Goal: Task Accomplishment & Management: Manage account settings

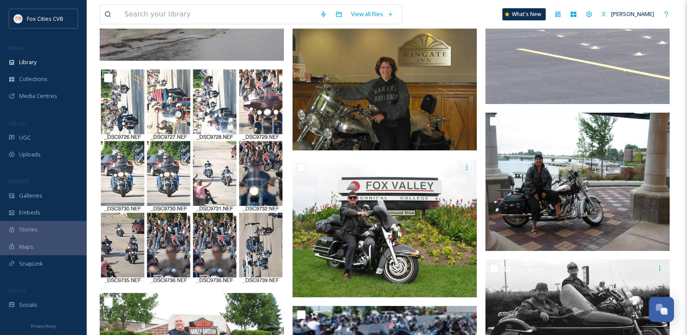
scroll to position [4248, 0]
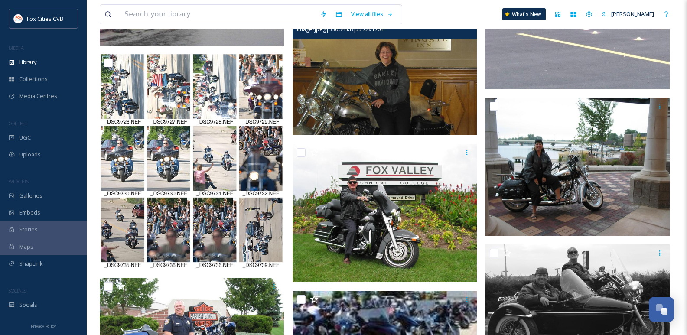
click at [365, 86] on img at bounding box center [385, 66] width 184 height 138
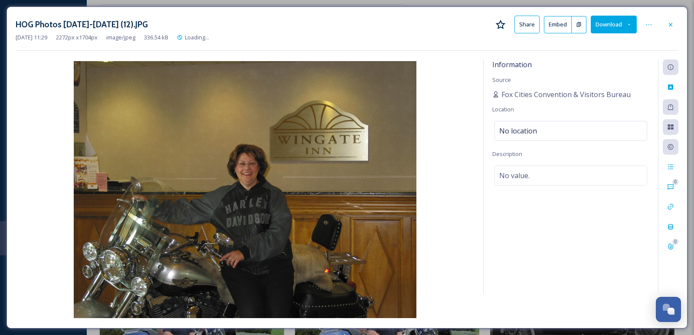
click at [670, 20] on div at bounding box center [670, 25] width 16 height 16
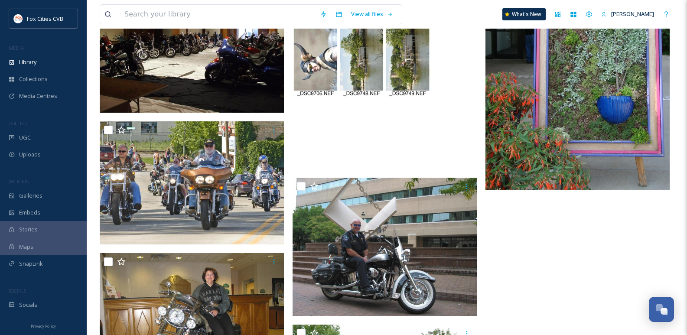
scroll to position [7390, 0]
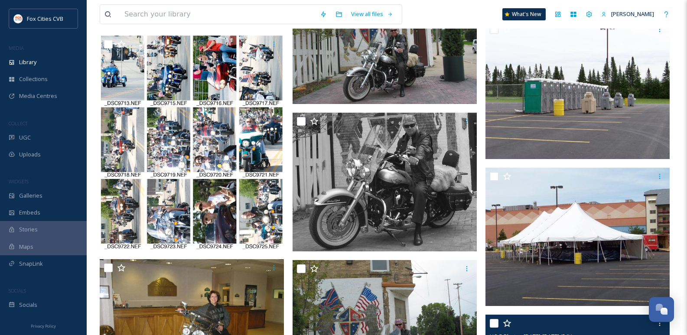
scroll to position [520, 0]
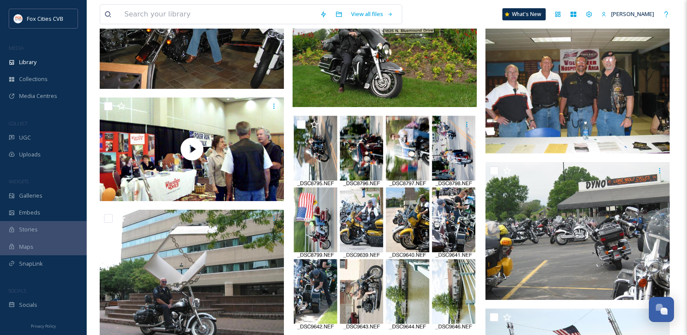
scroll to position [1994, 0]
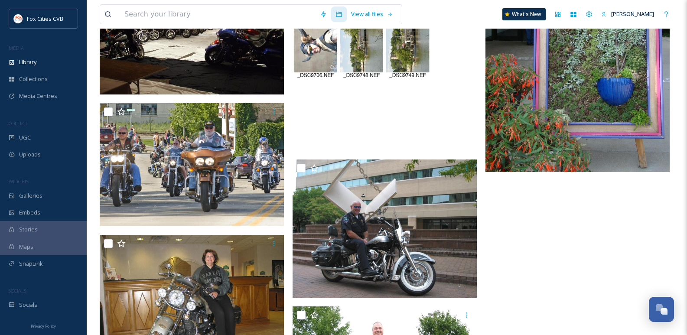
scroll to position [7477, 0]
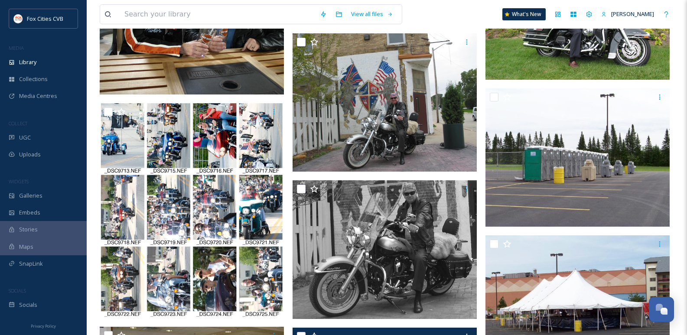
scroll to position [347, 0]
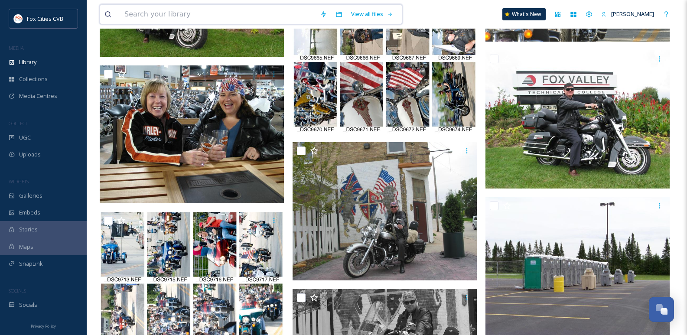
click at [152, 10] on input at bounding box center [217, 14] width 195 height 19
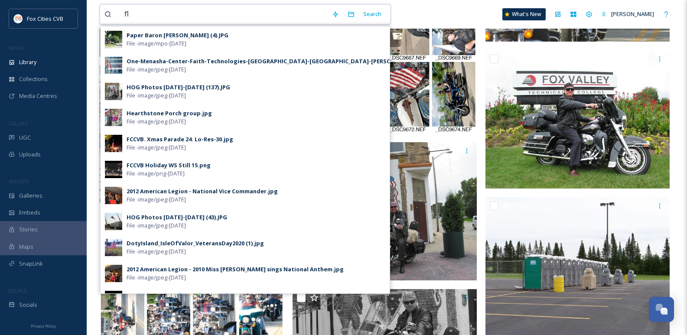
type input "f"
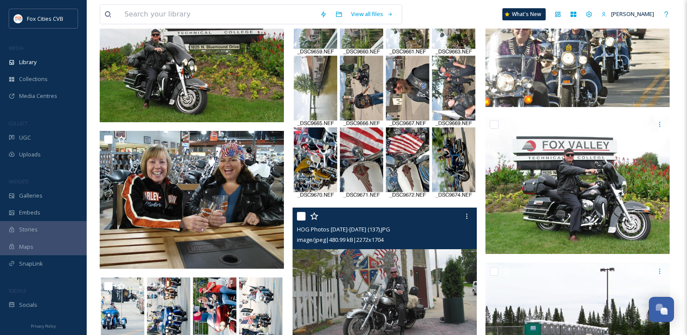
scroll to position [260, 0]
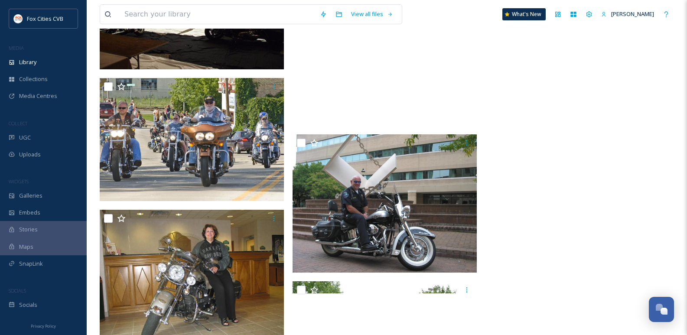
scroll to position [7434, 0]
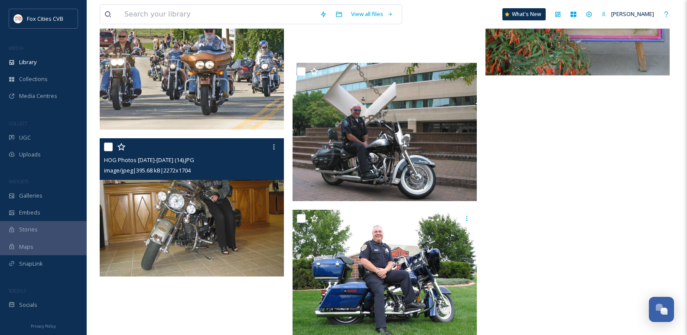
scroll to position [7607, 0]
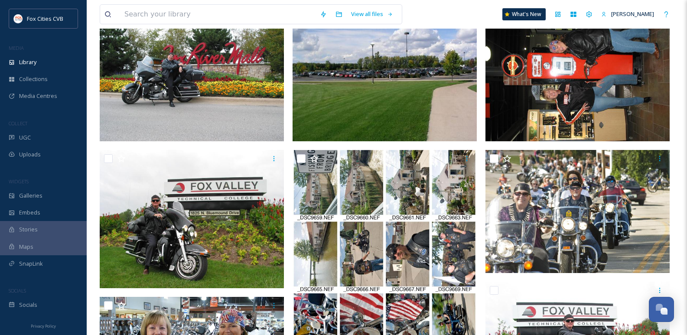
scroll to position [130, 0]
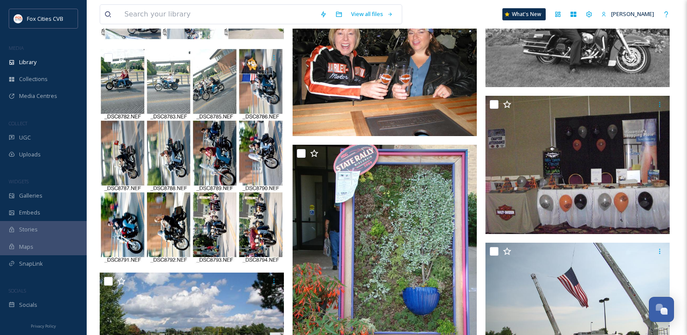
scroll to position [6133, 0]
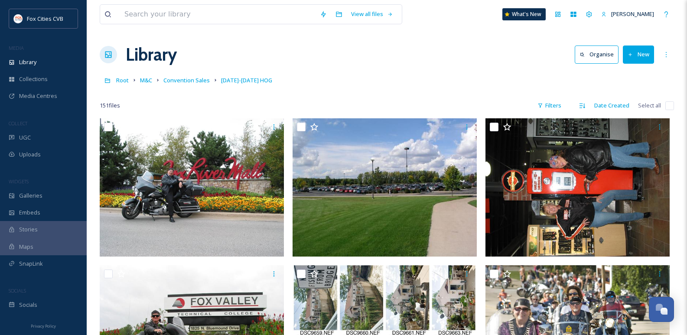
click at [631, 58] on button "New" at bounding box center [638, 55] width 31 height 18
click at [637, 73] on span "File Upload" at bounding box center [634, 75] width 29 height 8
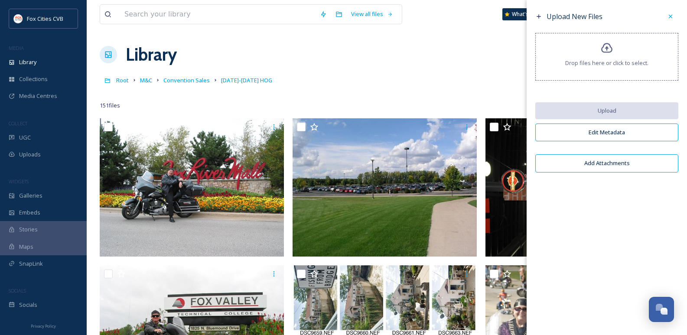
click at [593, 69] on div "Drop files here or click to select." at bounding box center [606, 57] width 143 height 48
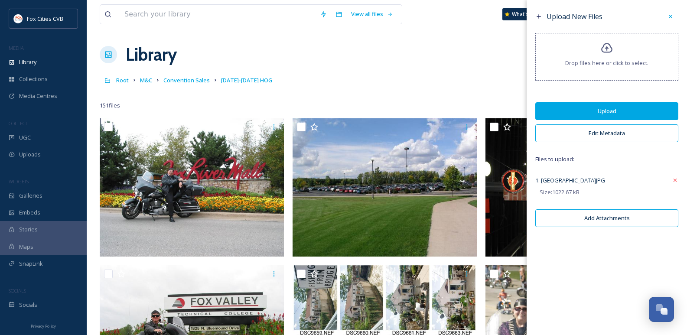
click at [582, 111] on button "Upload" at bounding box center [606, 111] width 143 height 18
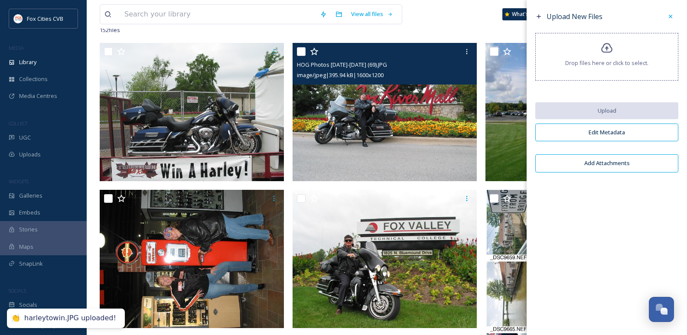
scroll to position [130, 0]
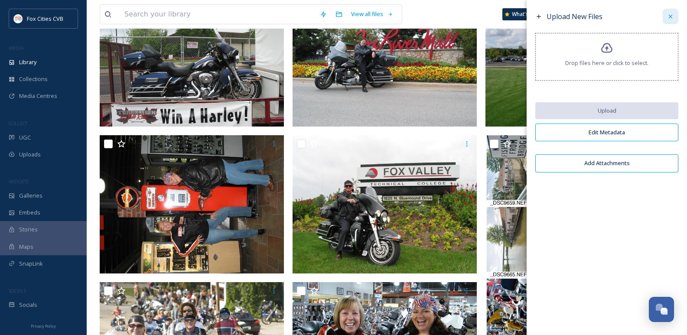
click at [666, 21] on div at bounding box center [671, 17] width 16 height 16
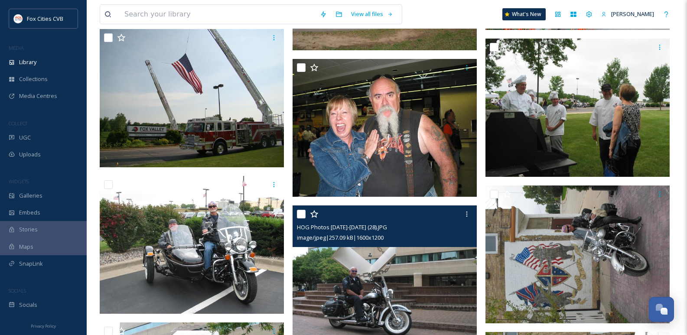
scroll to position [6480, 0]
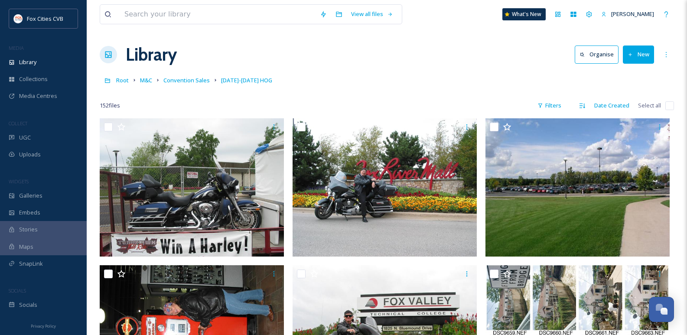
click at [636, 49] on button "New" at bounding box center [638, 55] width 31 height 18
click at [635, 72] on span "File Upload" at bounding box center [634, 75] width 29 height 8
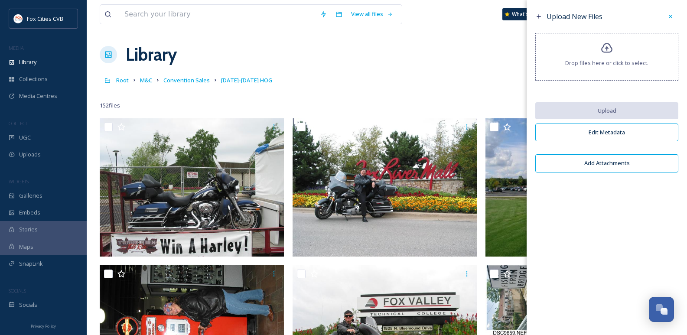
click at [632, 69] on div "Drop files here or click to select." at bounding box center [606, 57] width 143 height 48
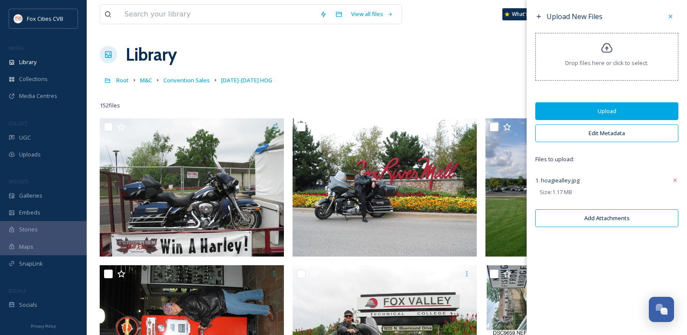
click at [604, 110] on button "Upload" at bounding box center [606, 111] width 143 height 18
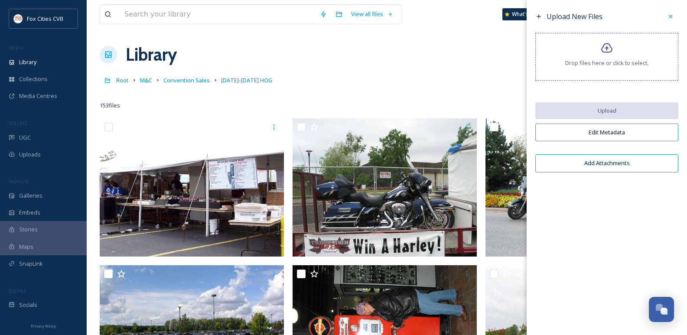
click at [459, 65] on div "Library Organise New" at bounding box center [387, 55] width 574 height 26
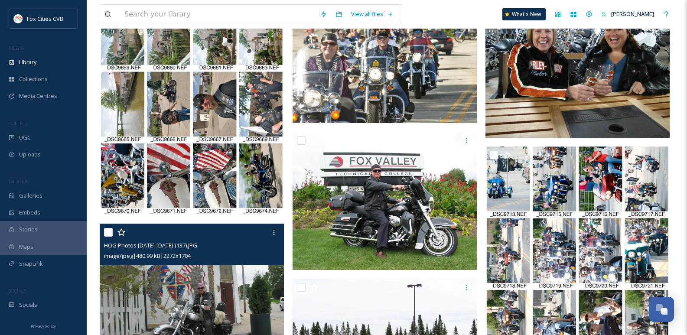
scroll to position [477, 0]
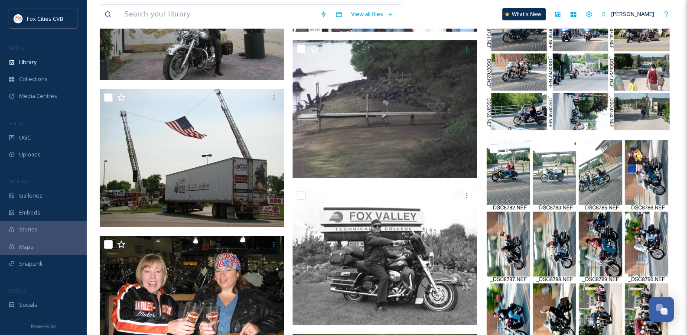
scroll to position [6063, 0]
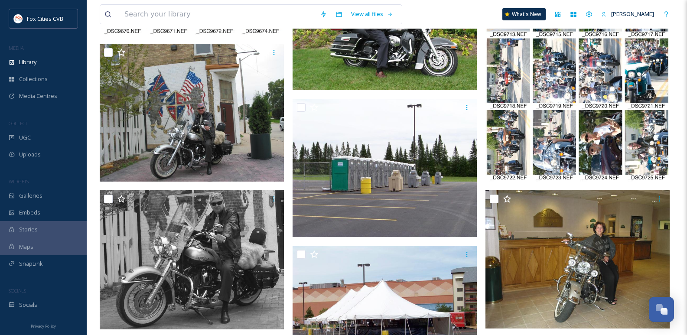
scroll to position [607, 0]
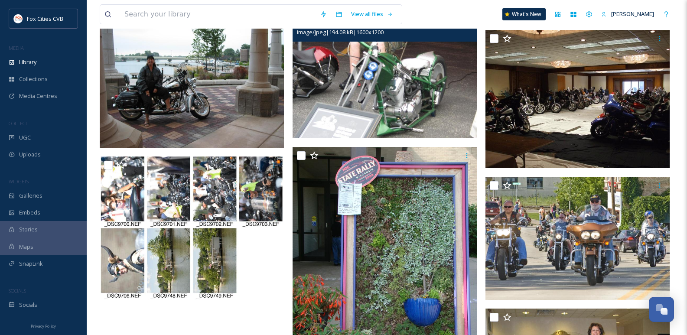
scroll to position [7407, 0]
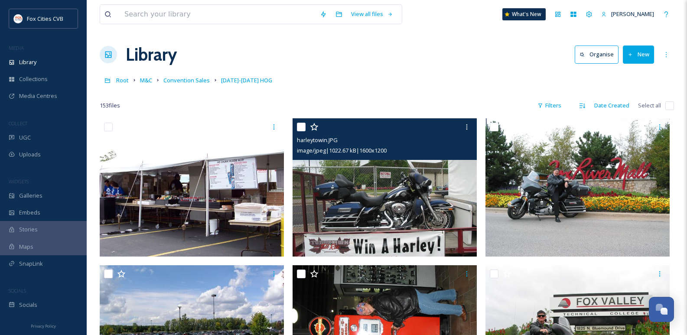
click at [299, 122] on div at bounding box center [386, 127] width 178 height 16
click at [299, 127] on input "checkbox" at bounding box center [301, 127] width 9 height 9
checkbox input "true"
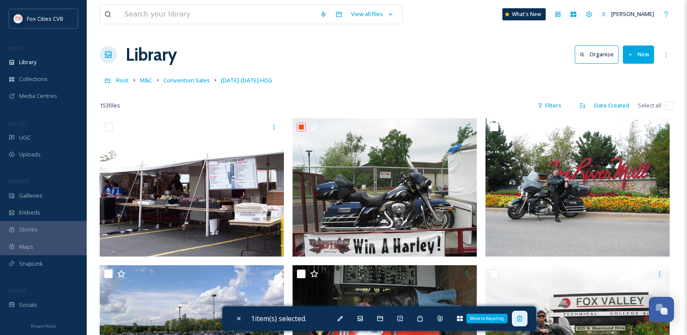
click at [521, 317] on icon at bounding box center [520, 319] width 6 height 6
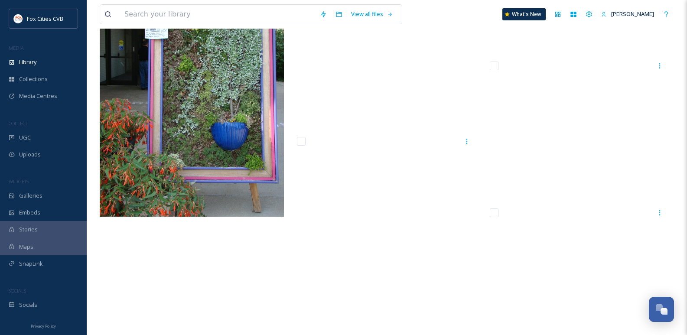
scroll to position [7607, 0]
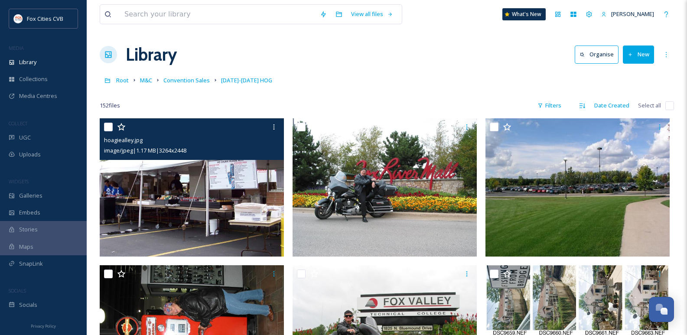
click at [109, 127] on input "checkbox" at bounding box center [108, 127] width 9 height 9
checkbox input "true"
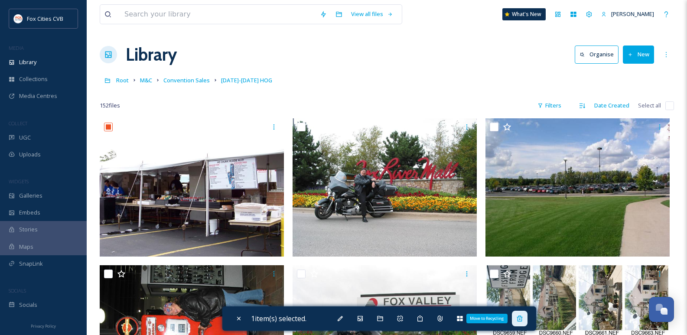
click at [517, 316] on div "Move to Recycling" at bounding box center [520, 319] width 16 height 16
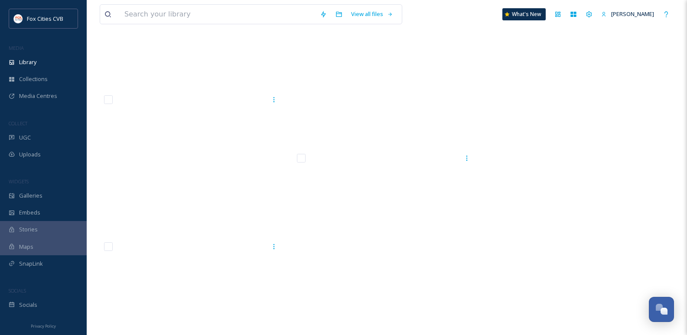
scroll to position [7530, 0]
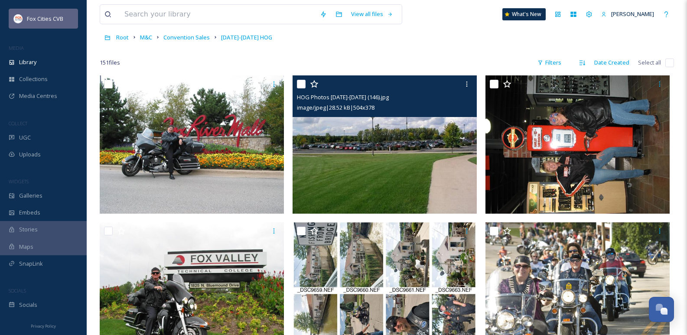
scroll to position [43, 0]
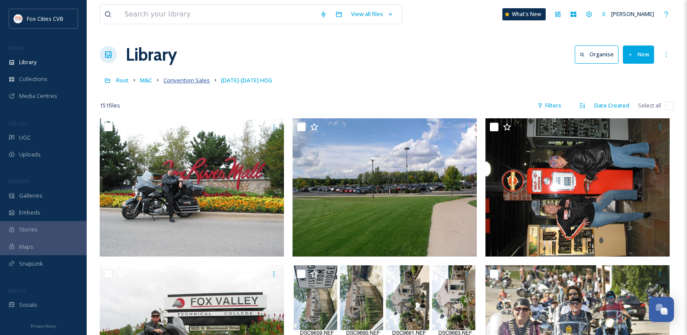
click at [176, 79] on span "Convention Sales" at bounding box center [186, 80] width 46 height 8
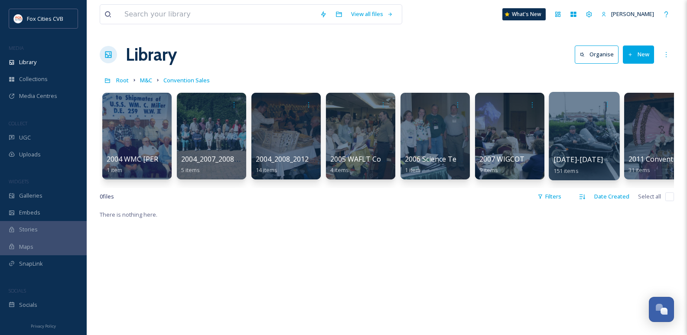
click at [587, 146] on div at bounding box center [584, 136] width 71 height 88
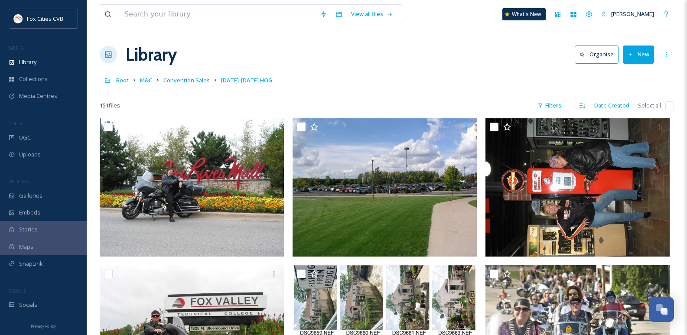
click at [629, 53] on icon at bounding box center [631, 55] width 6 height 6
click at [621, 73] on span "File Upload" at bounding box center [634, 75] width 29 height 8
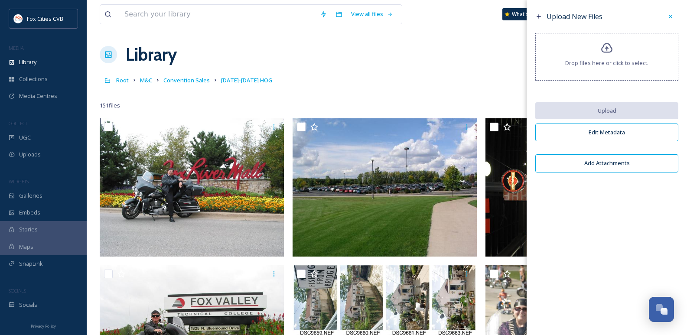
click at [596, 59] on span "Drop files here or click to select." at bounding box center [606, 63] width 83 height 8
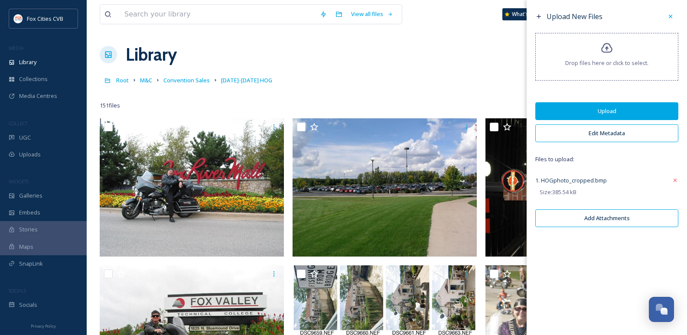
click at [576, 59] on span "Drop files here or click to select." at bounding box center [606, 63] width 83 height 8
click at [589, 112] on button "Upload" at bounding box center [606, 111] width 143 height 18
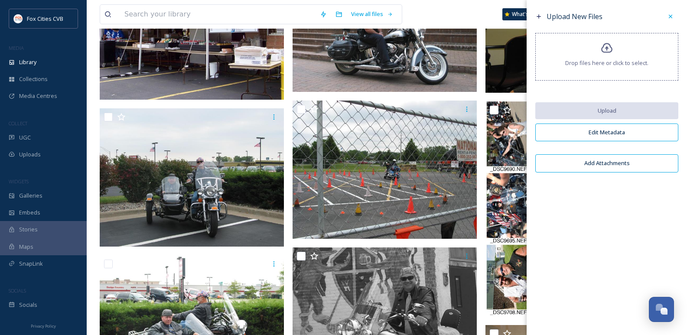
scroll to position [997, 0]
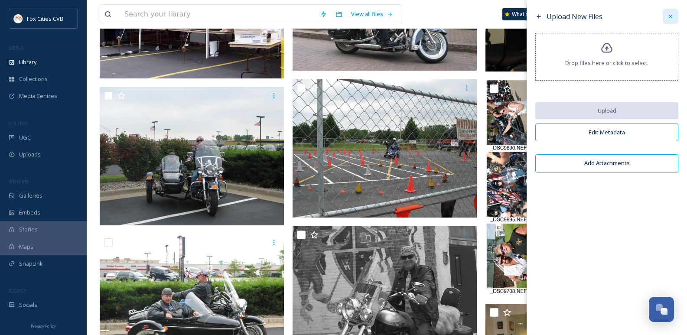
click at [668, 15] on icon at bounding box center [670, 16] width 7 height 7
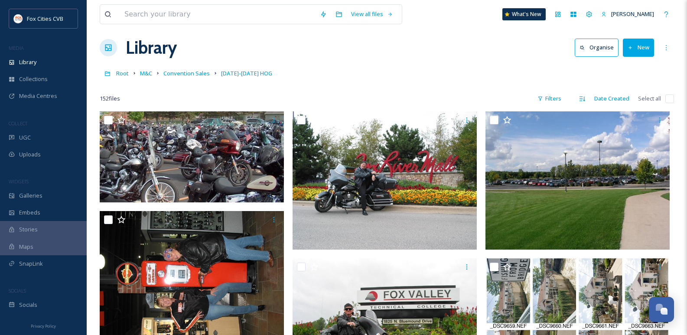
scroll to position [0, 0]
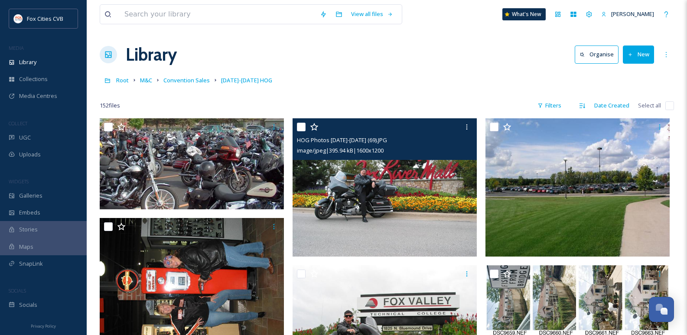
click at [376, 192] on img at bounding box center [385, 187] width 184 height 138
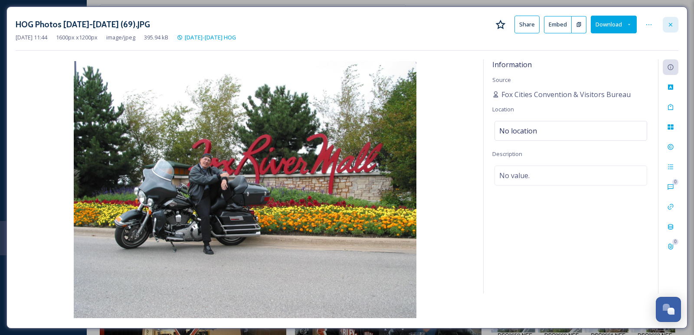
click at [673, 24] on icon at bounding box center [670, 24] width 7 height 7
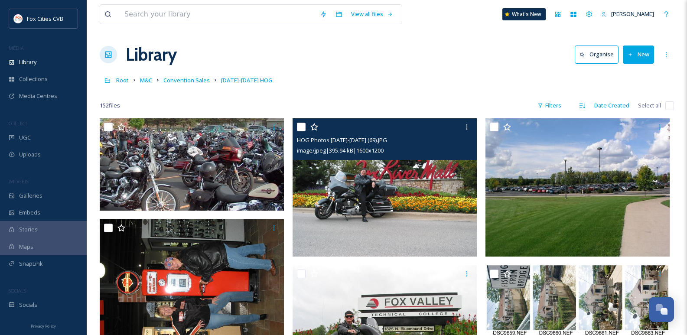
click at [362, 204] on img at bounding box center [385, 187] width 184 height 138
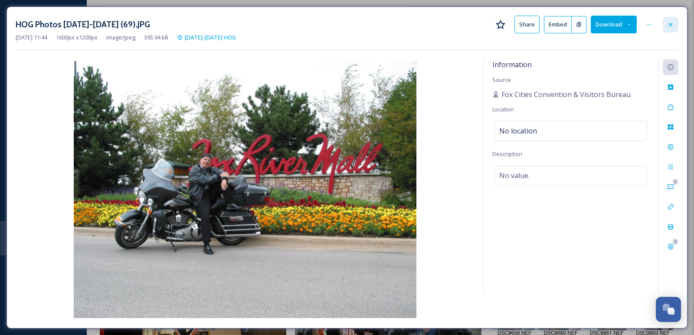
click at [674, 25] on div at bounding box center [670, 25] width 16 height 16
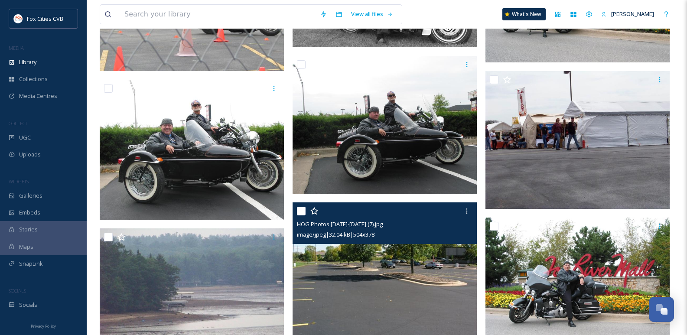
scroll to position [2861, 0]
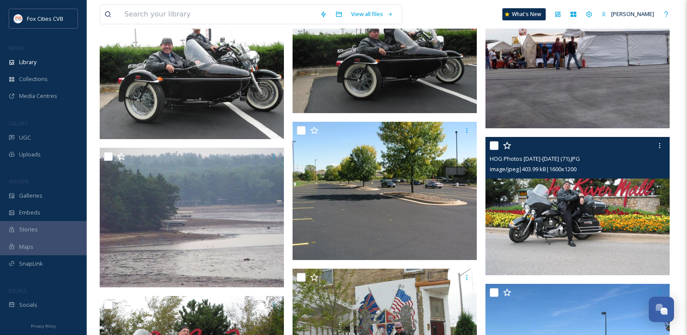
click at [521, 215] on img at bounding box center [577, 206] width 184 height 138
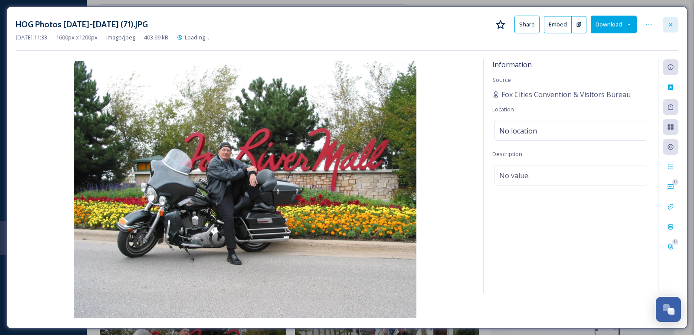
click at [668, 24] on icon at bounding box center [670, 24] width 7 height 7
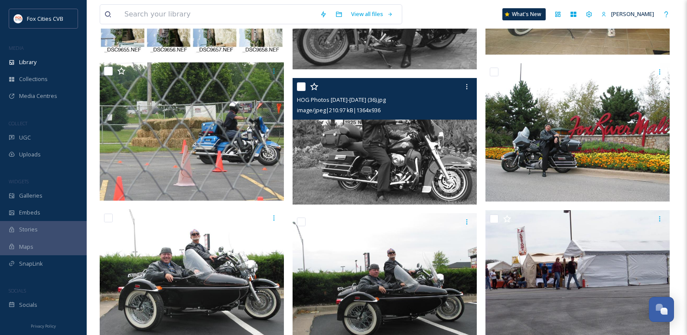
scroll to position [2492, 0]
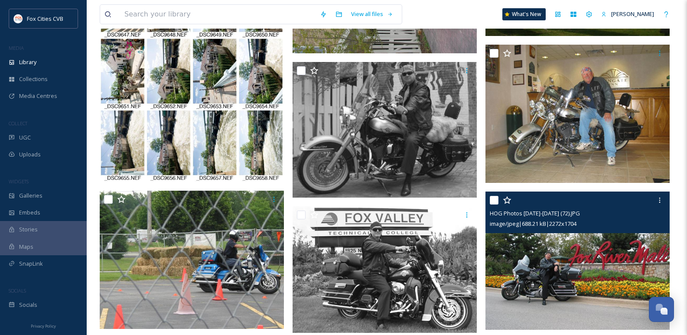
click at [590, 259] on img at bounding box center [577, 261] width 184 height 138
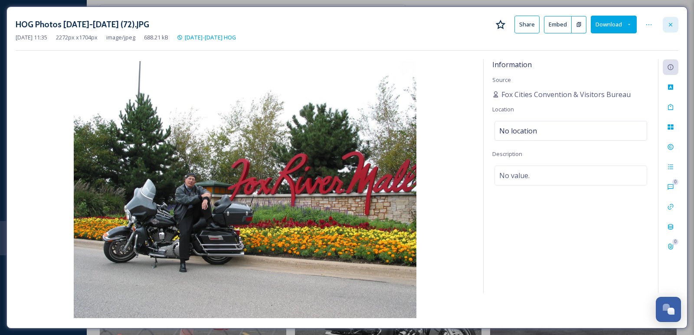
click at [669, 30] on div at bounding box center [670, 25] width 16 height 16
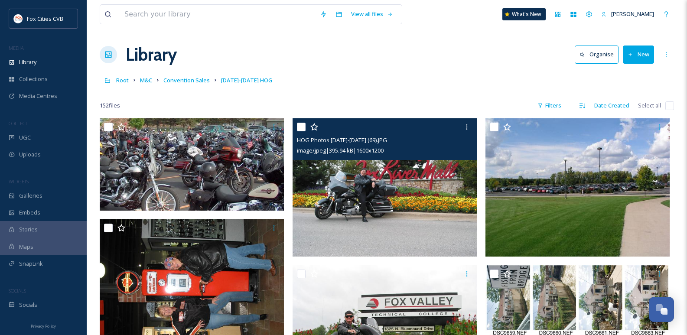
click at [391, 215] on img at bounding box center [385, 187] width 184 height 138
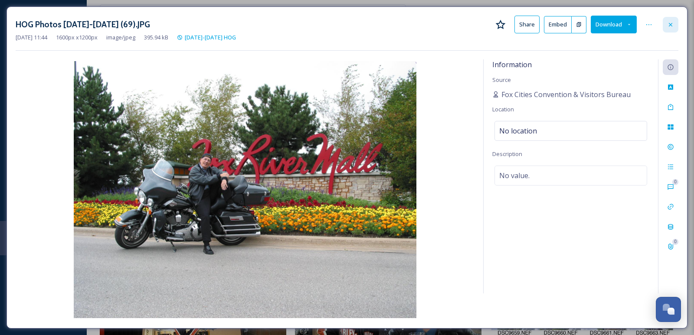
click at [675, 17] on div at bounding box center [670, 25] width 16 height 16
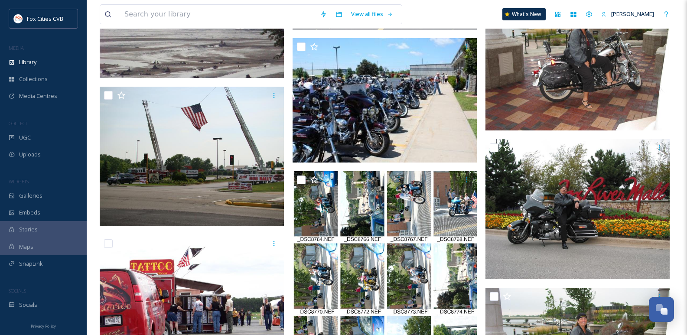
scroll to position [4985, 0]
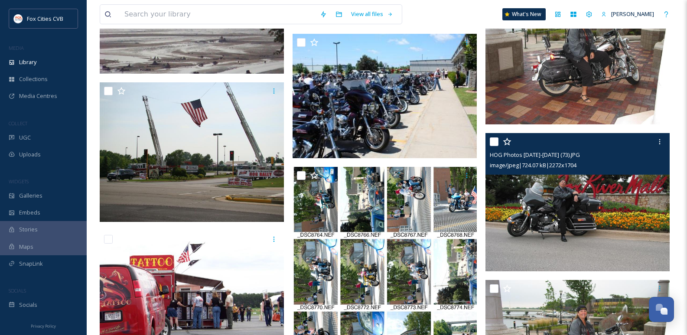
click at [597, 208] on img at bounding box center [577, 202] width 184 height 138
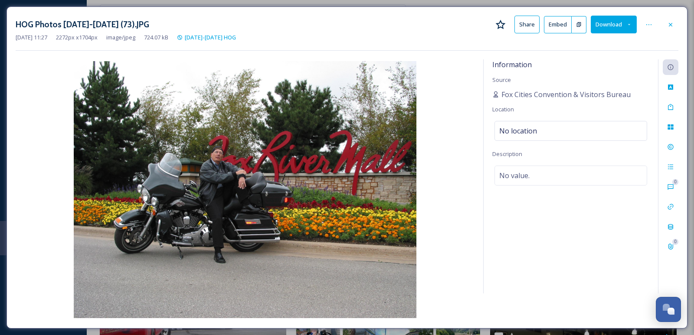
click at [668, 29] on div at bounding box center [670, 25] width 16 height 16
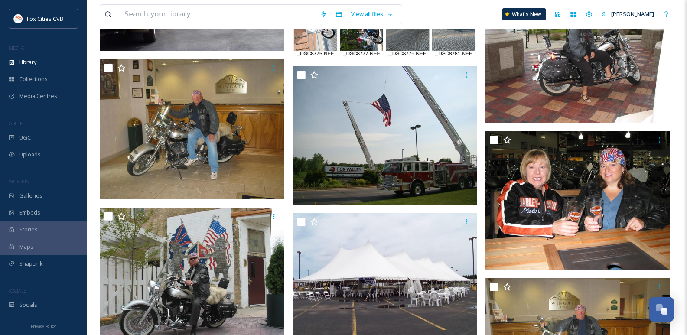
scroll to position [5215, 0]
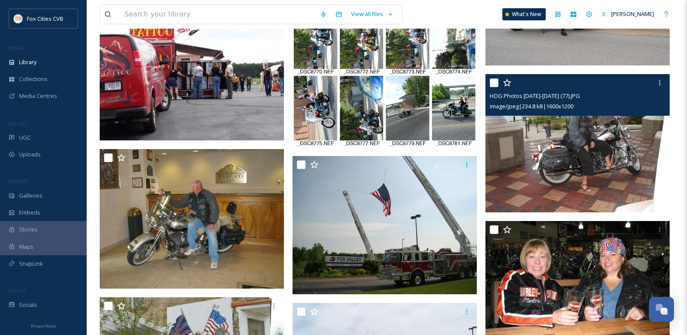
click at [514, 134] on img at bounding box center [577, 143] width 184 height 138
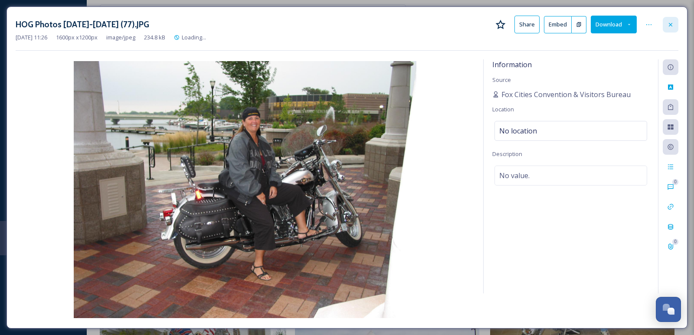
click at [667, 26] on icon at bounding box center [670, 24] width 7 height 7
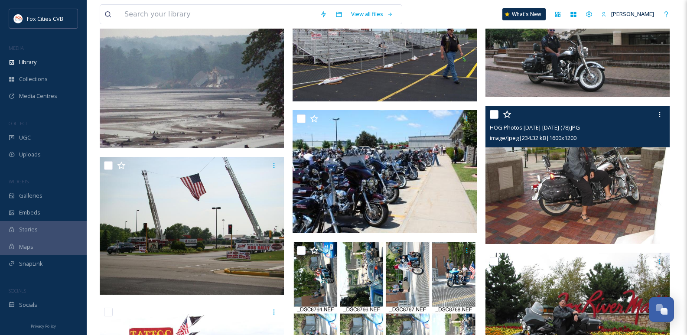
scroll to position [4812, 0]
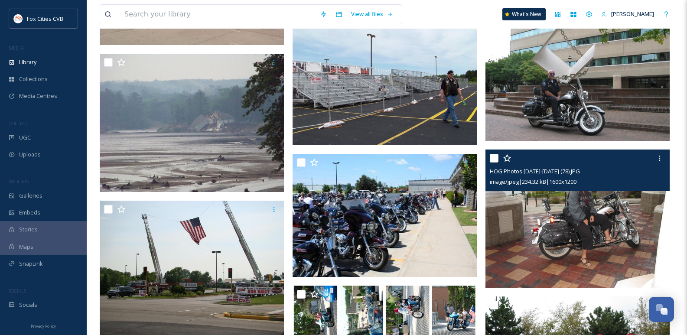
click at [527, 231] on img at bounding box center [577, 219] width 184 height 138
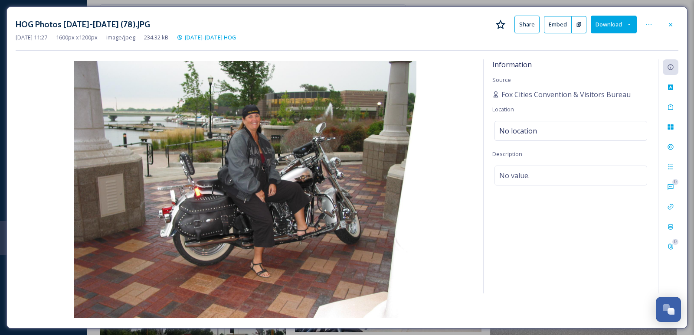
click at [669, 24] on icon at bounding box center [670, 24] width 7 height 7
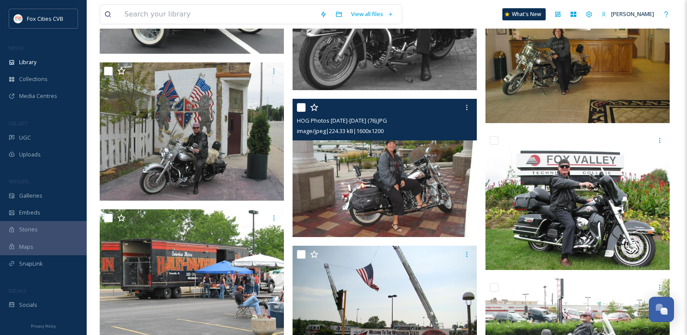
scroll to position [1300, 0]
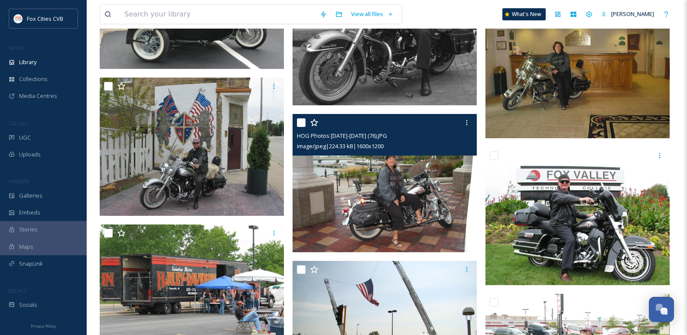
click at [334, 183] on img at bounding box center [385, 183] width 184 height 138
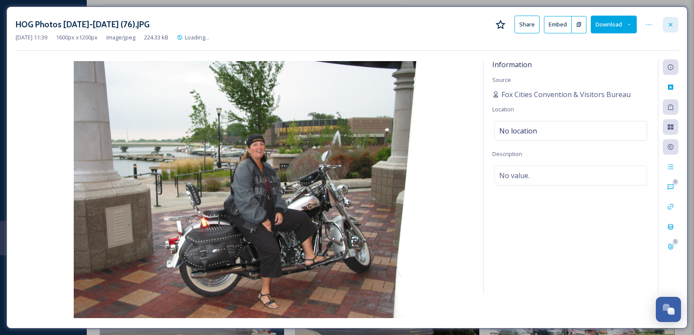
click at [671, 25] on icon at bounding box center [669, 24] width 3 height 3
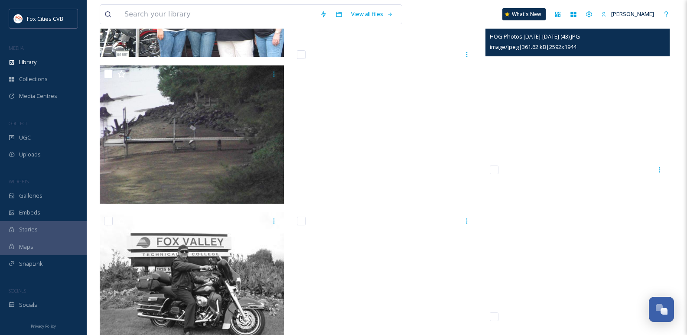
scroll to position [5960, 0]
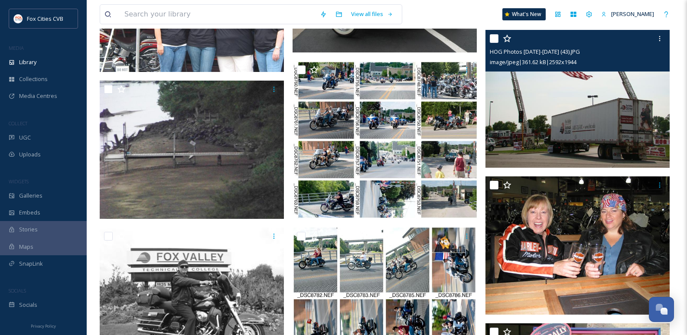
click at [568, 102] on img at bounding box center [577, 99] width 184 height 138
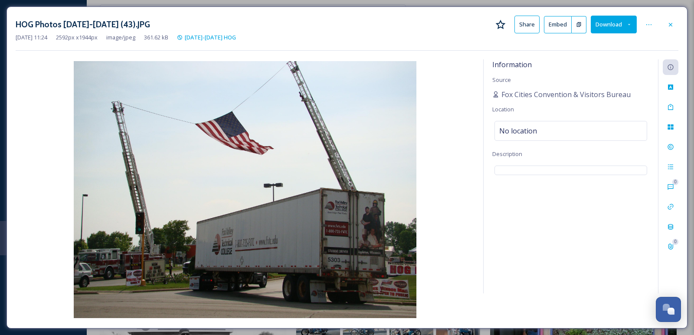
click at [568, 102] on div "Information Source Fox Cities Convention & Visitors Bureau Location No location…" at bounding box center [570, 176] width 174 height 234
click at [670, 26] on icon at bounding box center [670, 24] width 7 height 7
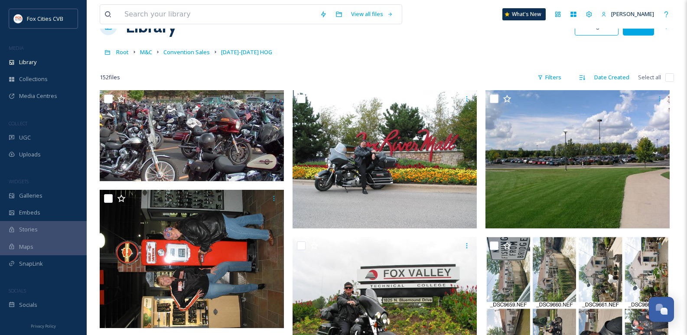
scroll to position [43, 0]
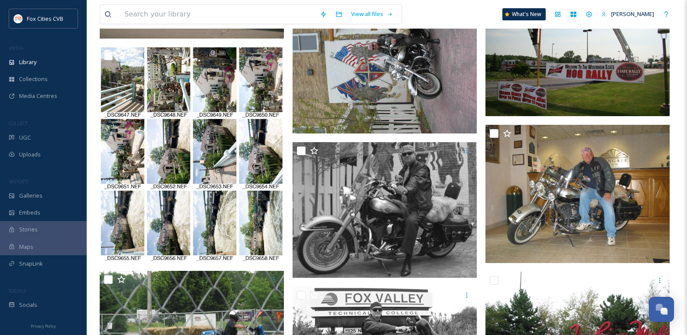
scroll to position [2406, 0]
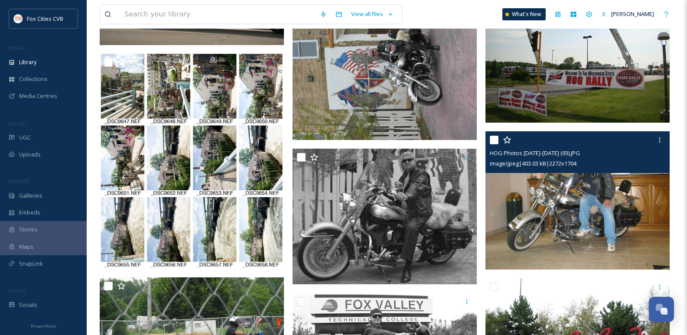
click at [552, 218] on img at bounding box center [577, 200] width 184 height 138
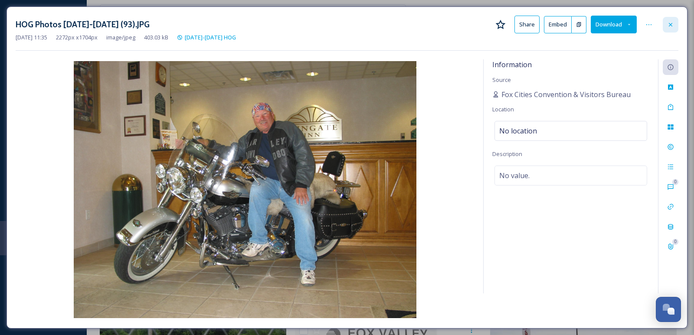
click at [671, 25] on icon at bounding box center [670, 24] width 7 height 7
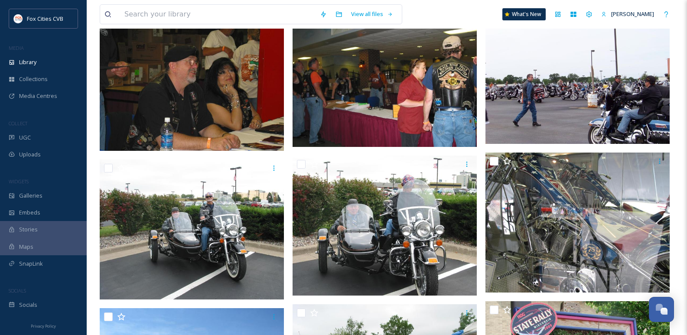
scroll to position [3338, 0]
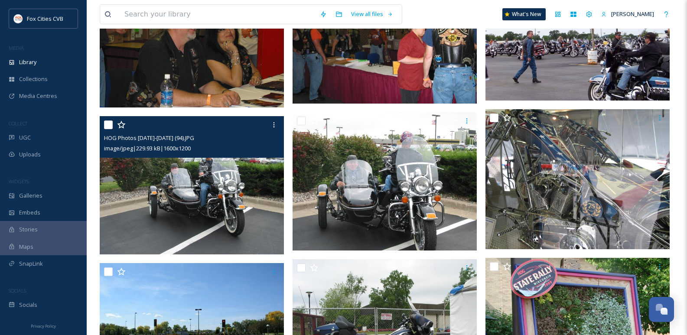
click at [227, 240] on img at bounding box center [192, 185] width 184 height 138
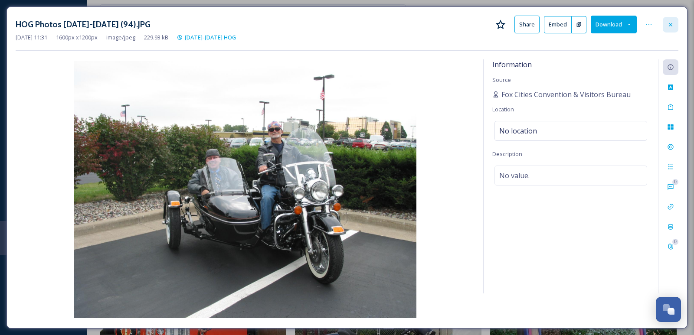
click at [671, 19] on div at bounding box center [670, 25] width 16 height 16
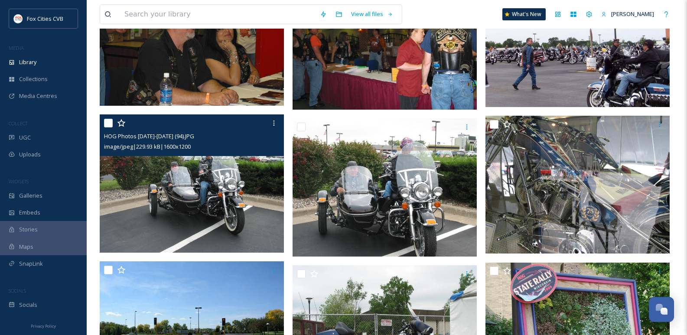
click at [161, 179] on img at bounding box center [192, 183] width 184 height 138
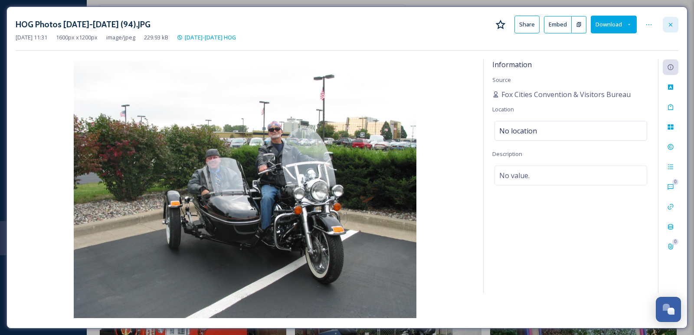
click at [675, 25] on div at bounding box center [670, 25] width 16 height 16
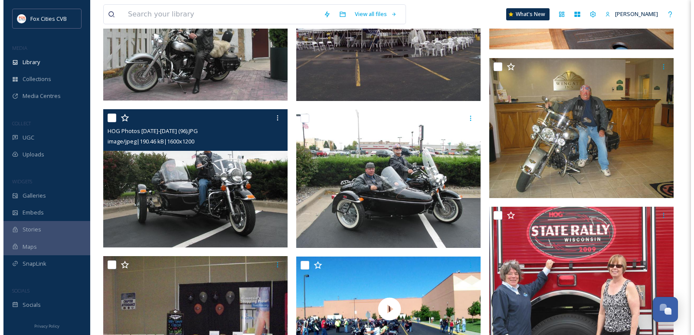
scroll to position [5461, 0]
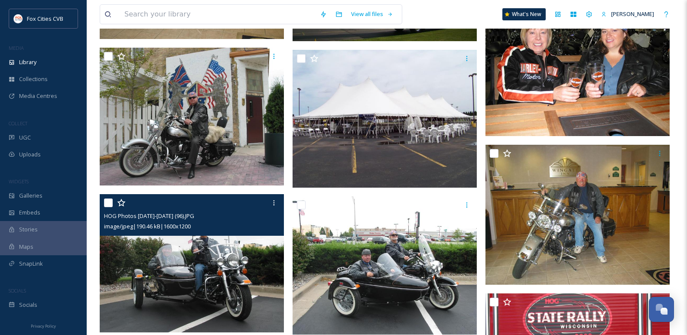
click at [185, 252] on img at bounding box center [192, 263] width 184 height 138
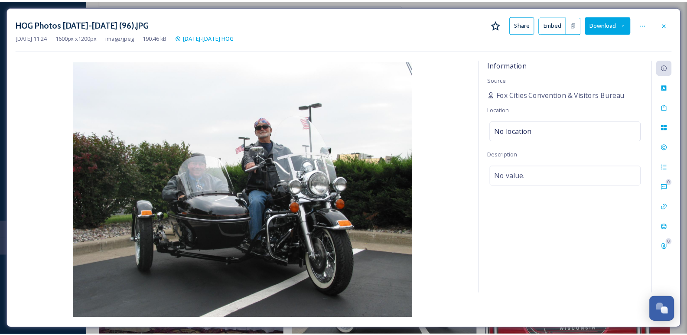
scroll to position [5465, 0]
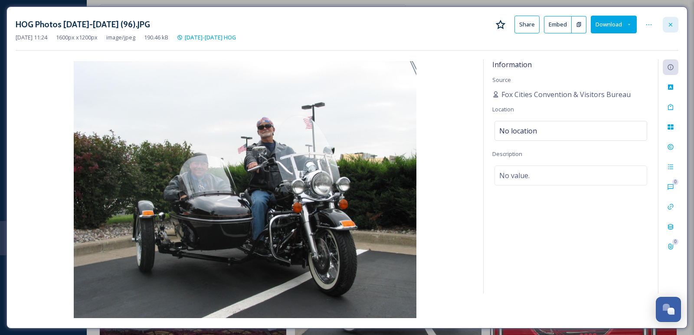
click at [668, 26] on icon at bounding box center [670, 24] width 7 height 7
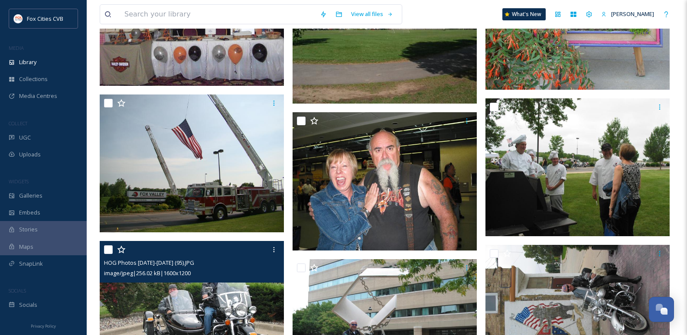
scroll to position [6493, 0]
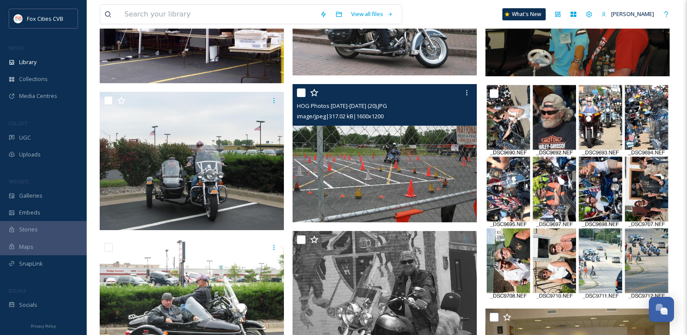
scroll to position [997, 0]
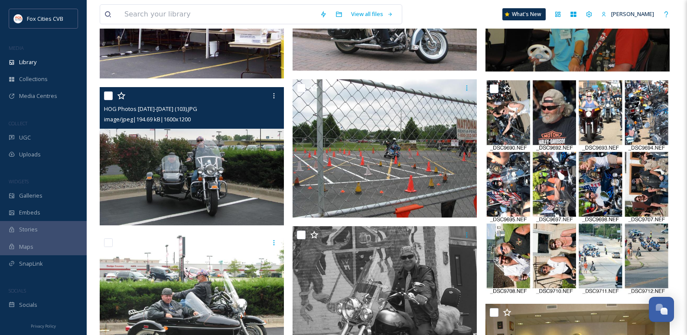
click at [178, 183] on img at bounding box center [192, 156] width 184 height 138
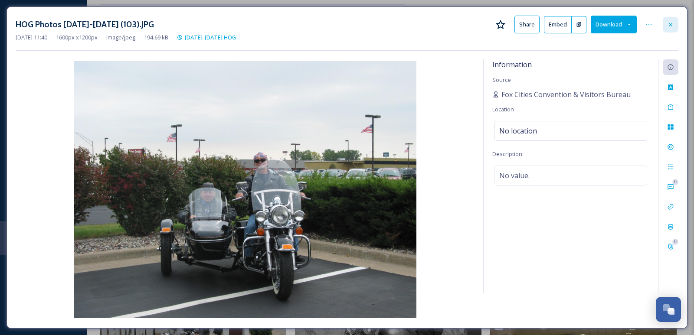
click at [671, 26] on icon at bounding box center [670, 24] width 7 height 7
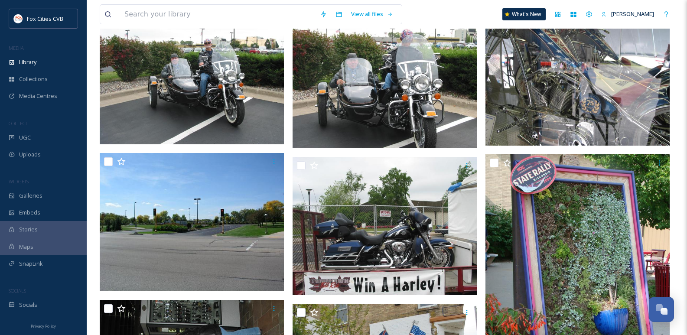
scroll to position [3403, 0]
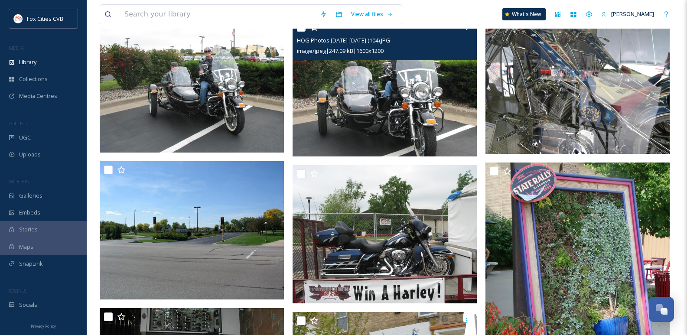
click at [421, 99] on img at bounding box center [385, 88] width 184 height 138
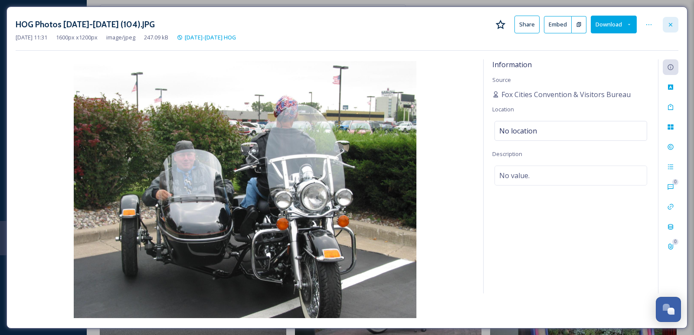
click at [673, 23] on icon at bounding box center [670, 24] width 7 height 7
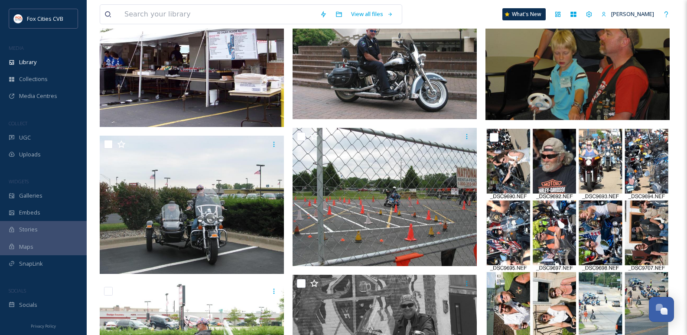
scroll to position [954, 0]
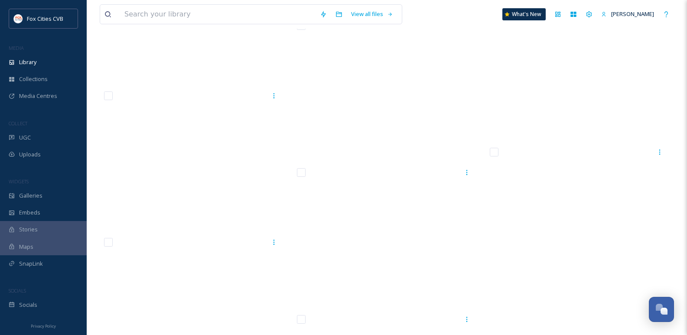
scroll to position [7260, 0]
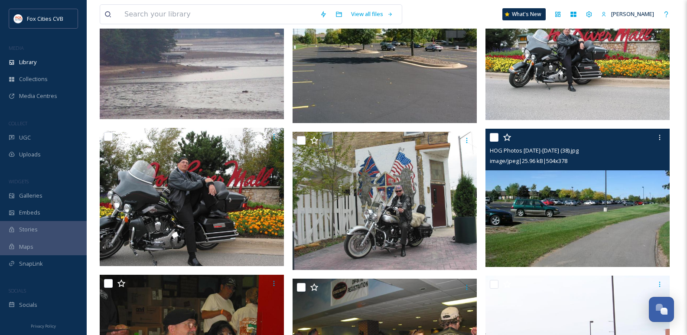
scroll to position [2991, 0]
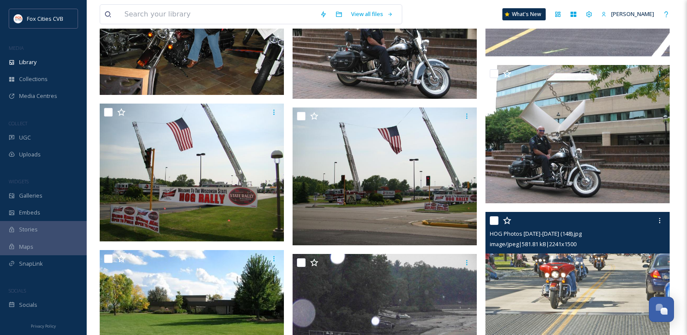
scroll to position [4074, 0]
